Goal: Check status: Check status

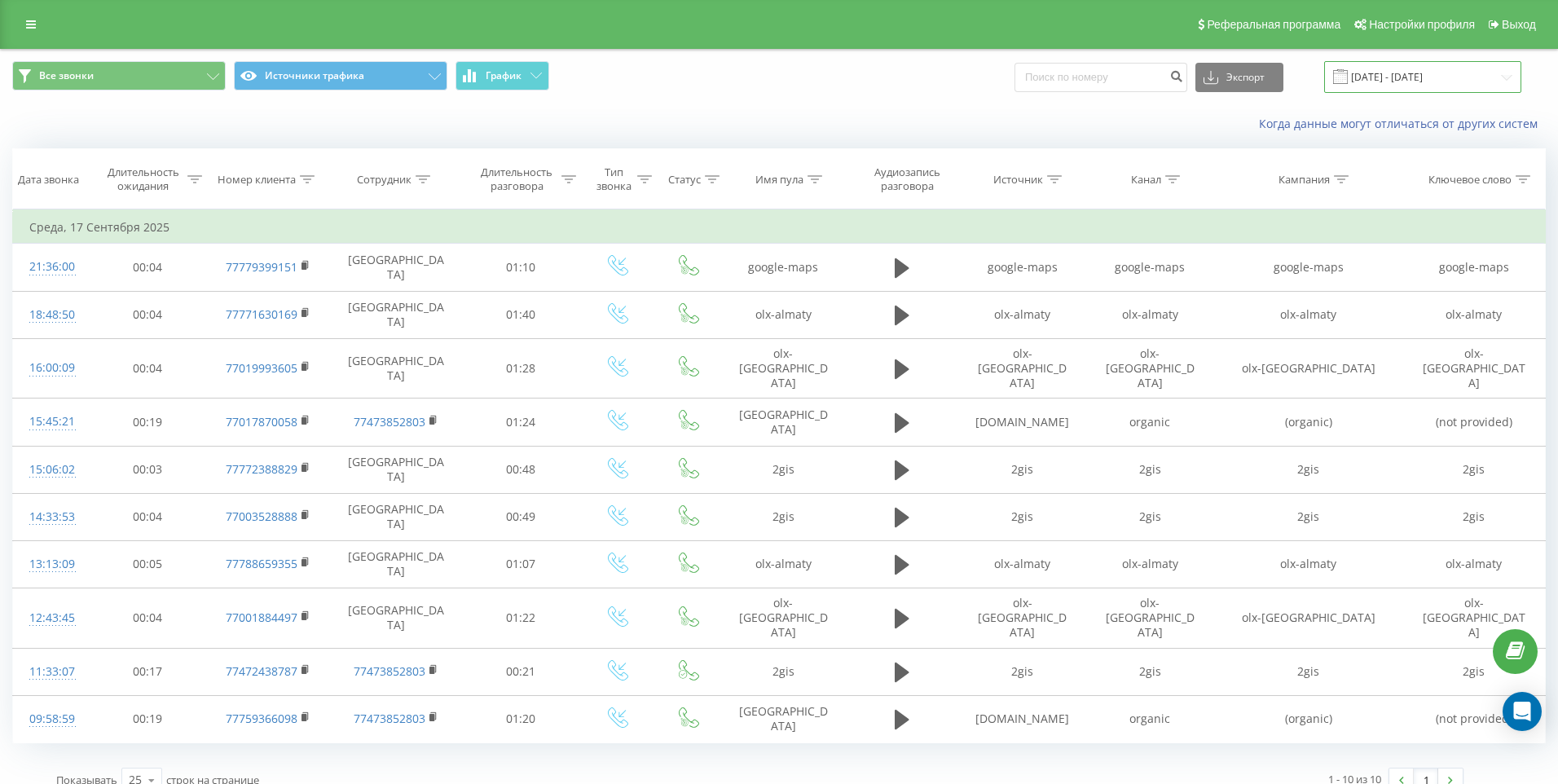
drag, startPoint x: 0, startPoint y: 0, endPoint x: 1458, endPoint y: 75, distance: 1459.9
click at [1458, 75] on input "[DATE] - [DATE]" at bounding box center [1423, 78] width 197 height 32
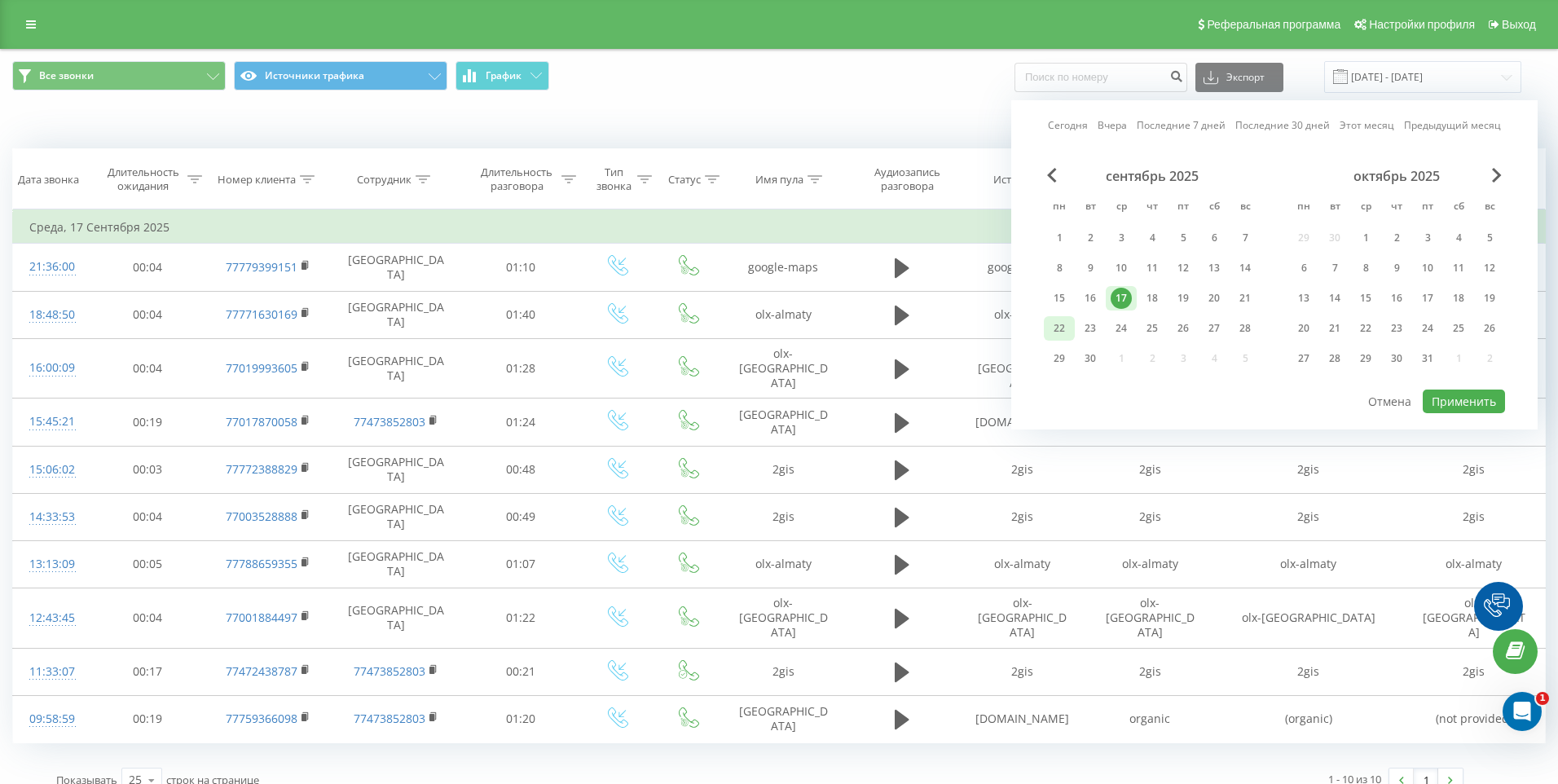
click at [1061, 331] on div "22" at bounding box center [1059, 328] width 21 height 21
click at [1462, 396] on button "Применить" at bounding box center [1463, 401] width 82 height 24
type input "[DATE] - [DATE]"
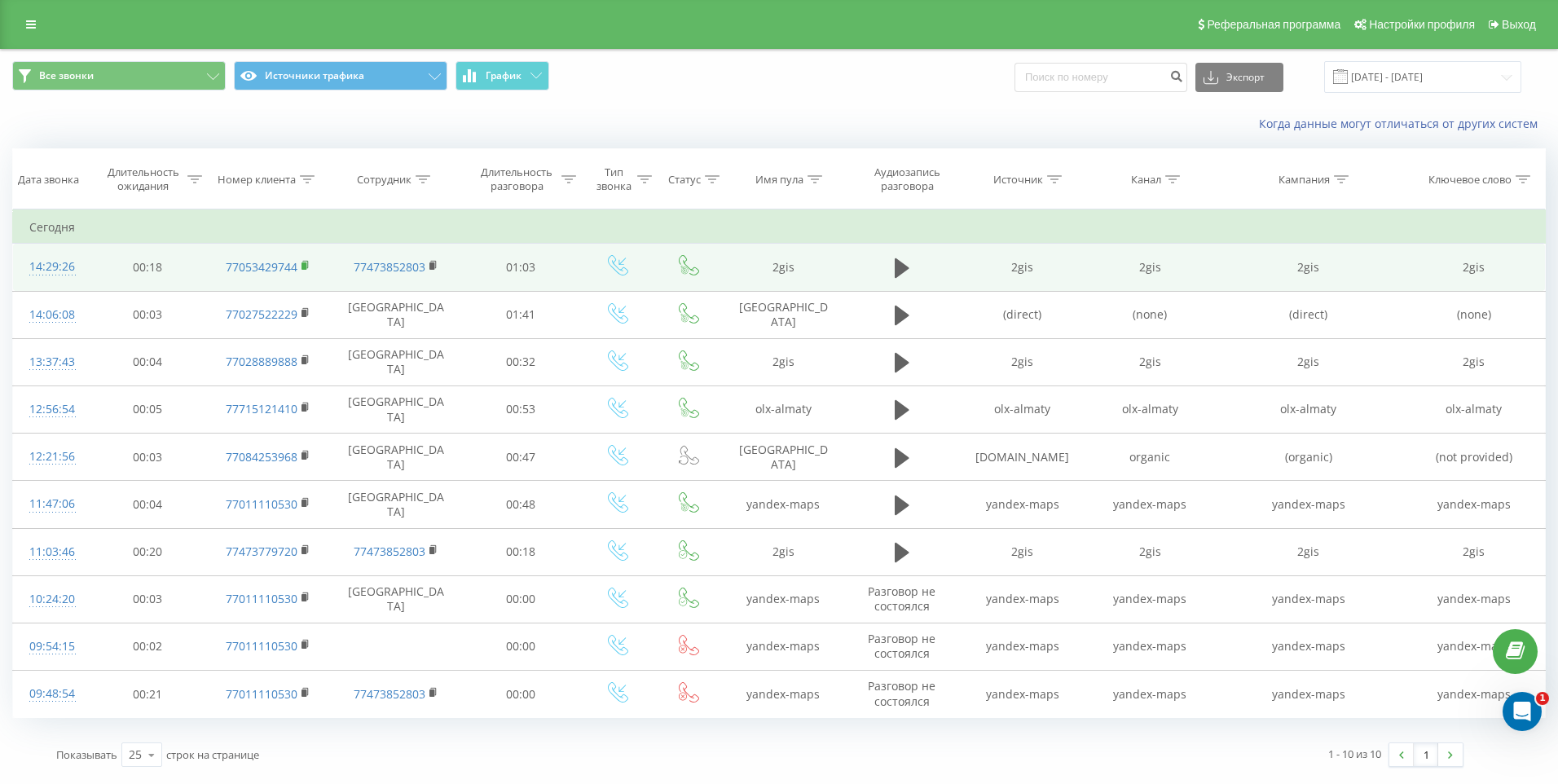
click at [303, 266] on rect at bounding box center [304, 266] width 5 height 8
